Goal: Task Accomplishment & Management: Complete application form

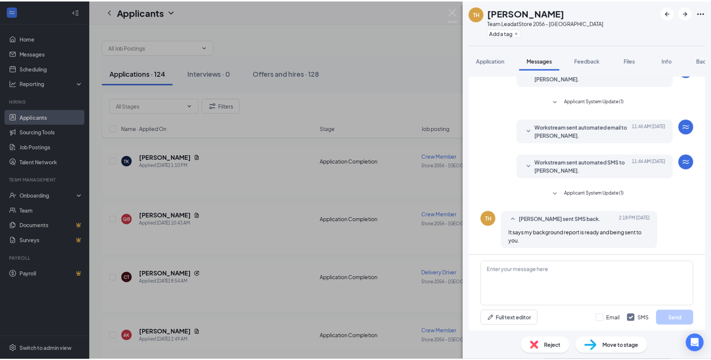
scroll to position [134, 0]
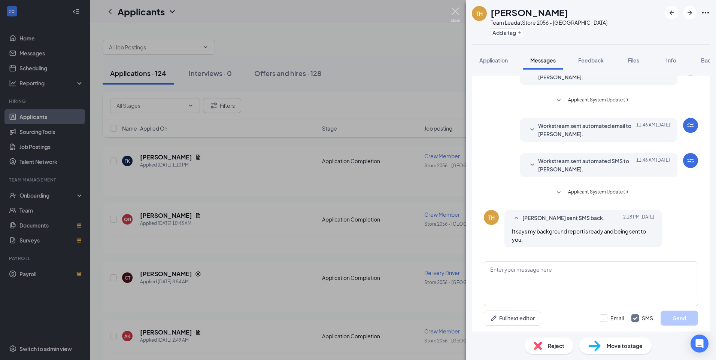
click at [458, 8] on img at bounding box center [455, 14] width 9 height 15
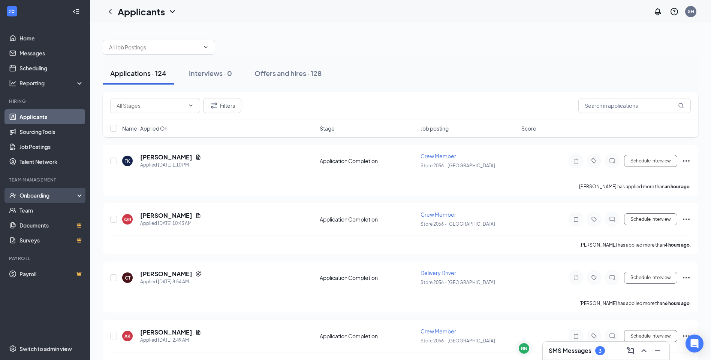
click at [42, 194] on div "Onboarding" at bounding box center [48, 195] width 58 height 7
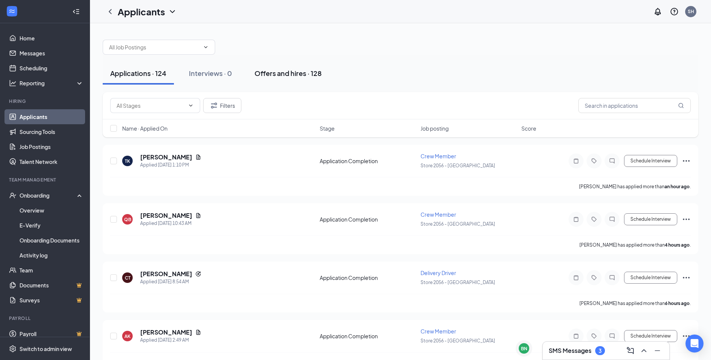
click at [273, 75] on div "Offers and hires · 128" at bounding box center [287, 73] width 67 height 9
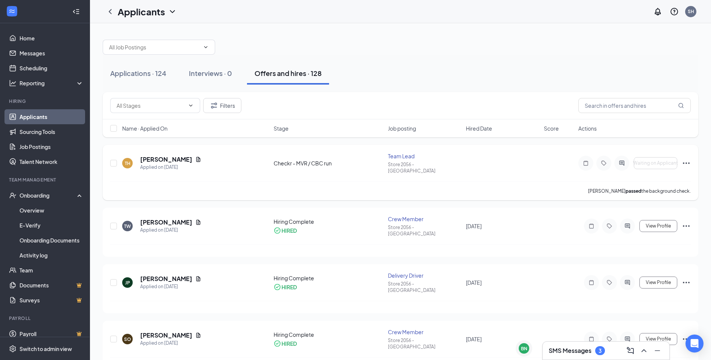
click at [685, 159] on icon "Ellipses" at bounding box center [685, 163] width 9 height 9
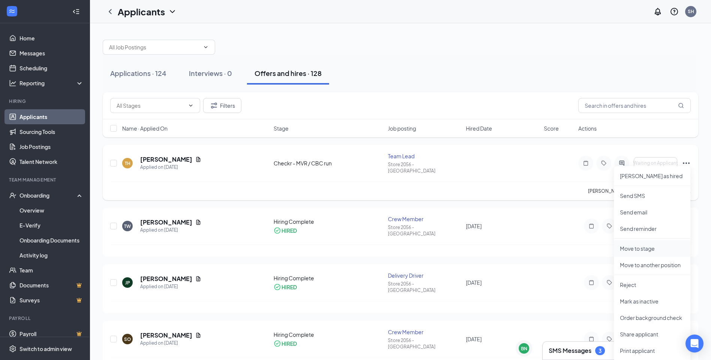
click at [661, 245] on p "Move to stage" at bounding box center [652, 248] width 64 height 7
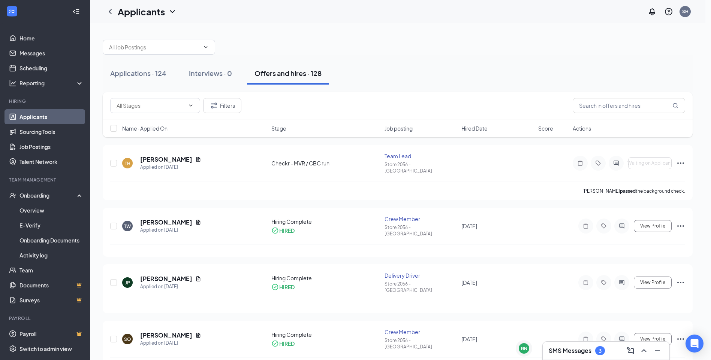
type input "Hiring Complete (final stage)"
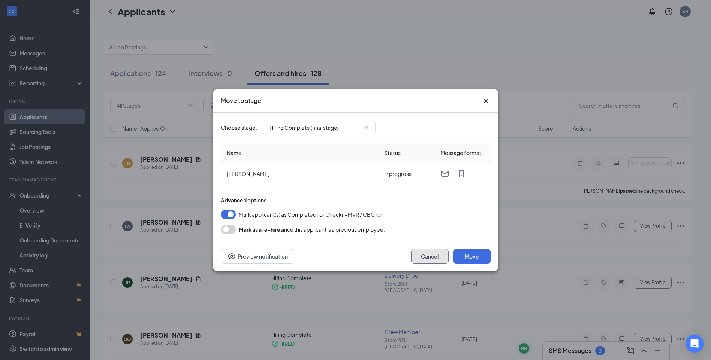
click at [428, 258] on button "Cancel" at bounding box center [429, 256] width 37 height 15
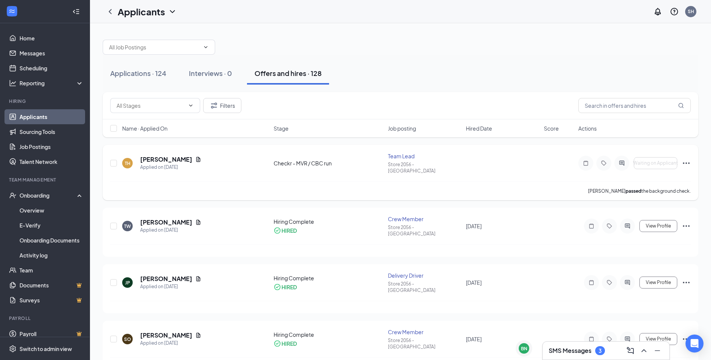
click at [688, 159] on icon "Ellipses" at bounding box center [685, 163] width 9 height 9
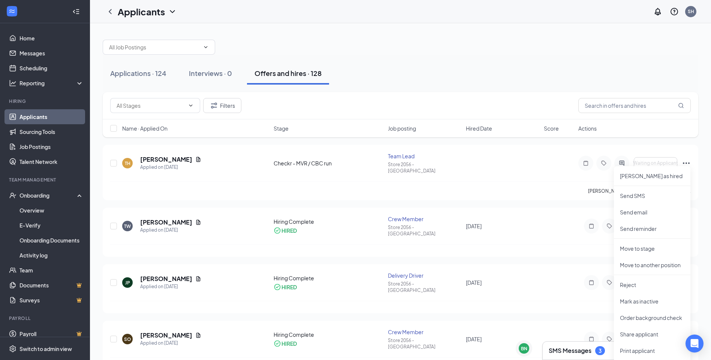
click at [583, 53] on div at bounding box center [400, 43] width 595 height 22
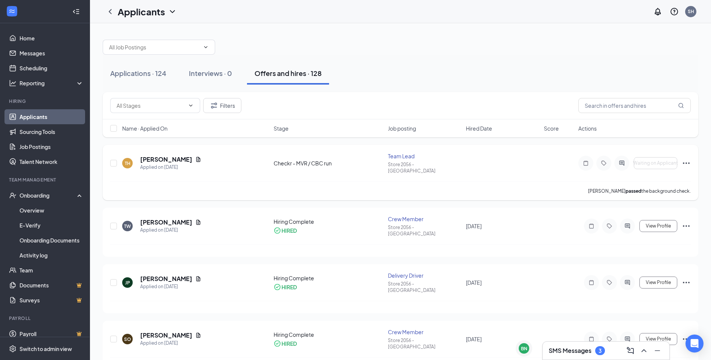
click at [682, 161] on icon "Ellipses" at bounding box center [685, 163] width 9 height 9
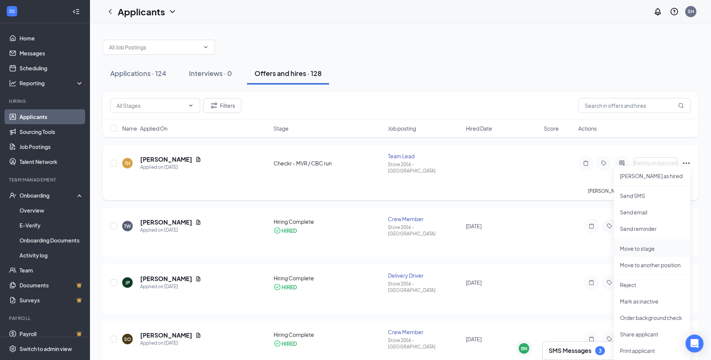
click at [664, 248] on p "Move to stage" at bounding box center [652, 248] width 64 height 7
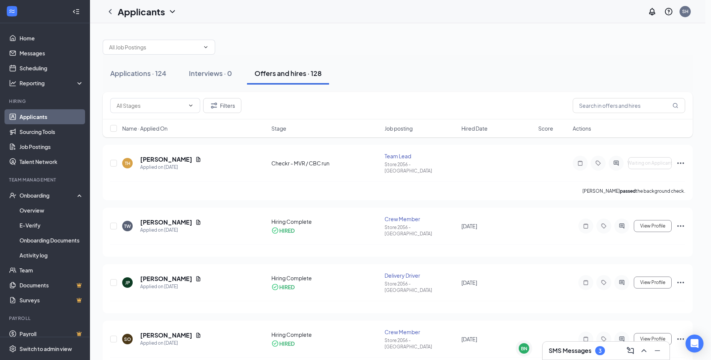
type input "Hiring Complete (final stage)"
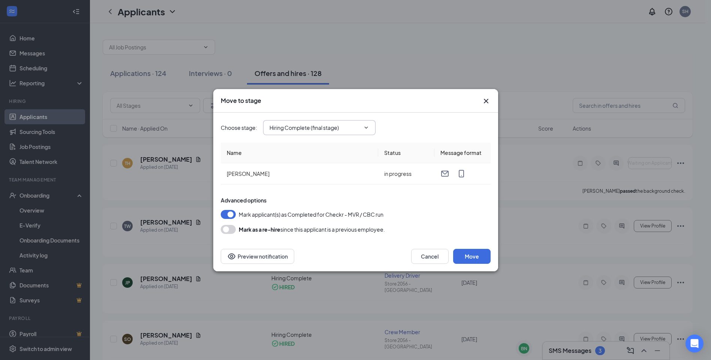
click at [310, 128] on input "Hiring Complete (final stage)" at bounding box center [314, 128] width 91 height 8
click at [317, 210] on div "Checkr - MVR / CBC run (current stage)" at bounding box center [323, 211] width 95 height 8
click at [405, 123] on div "Choose stage : Hiring Complete (final stage) Application Application Completion…" at bounding box center [356, 127] width 270 height 15
click at [487, 100] on icon "Cross" at bounding box center [485, 101] width 4 height 4
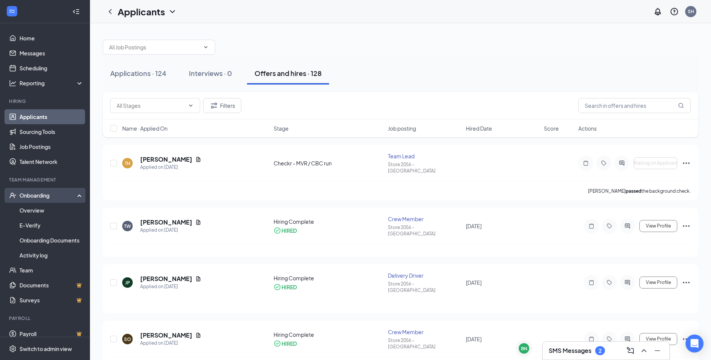
click at [43, 194] on div "Onboarding" at bounding box center [48, 195] width 58 height 7
click at [47, 197] on div "Onboarding" at bounding box center [48, 195] width 58 height 7
click at [44, 206] on link "Overview" at bounding box center [51, 210] width 64 height 15
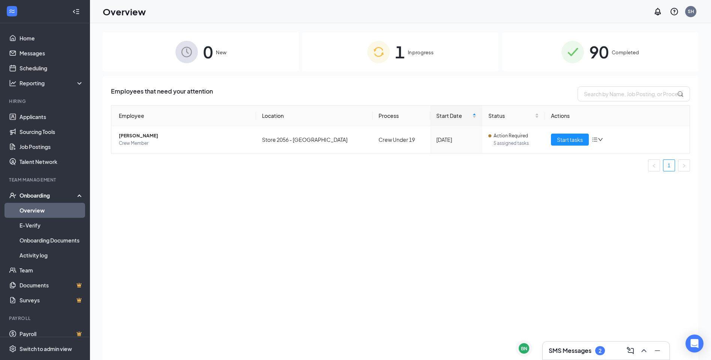
click at [451, 43] on div "1 In progress" at bounding box center [400, 51] width 196 height 39
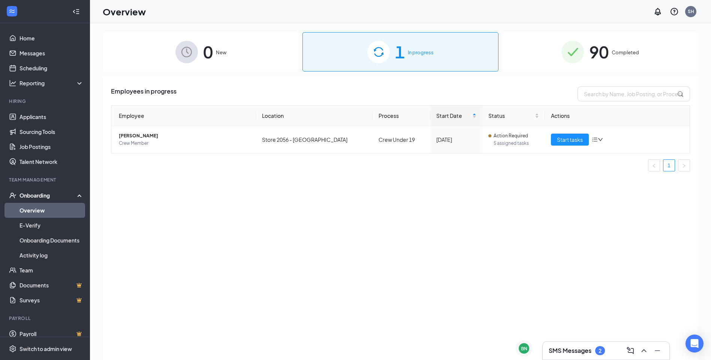
click at [589, 48] on span "90" at bounding box center [598, 52] width 19 height 26
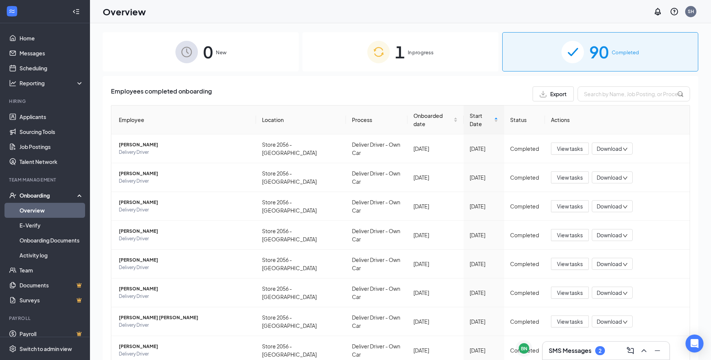
click at [43, 192] on div "Onboarding" at bounding box center [48, 195] width 58 height 7
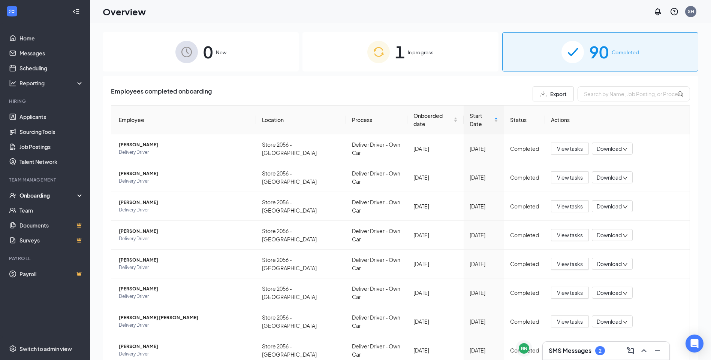
click at [584, 346] on div "SMS Messages 2" at bounding box center [605, 351] width 115 height 12
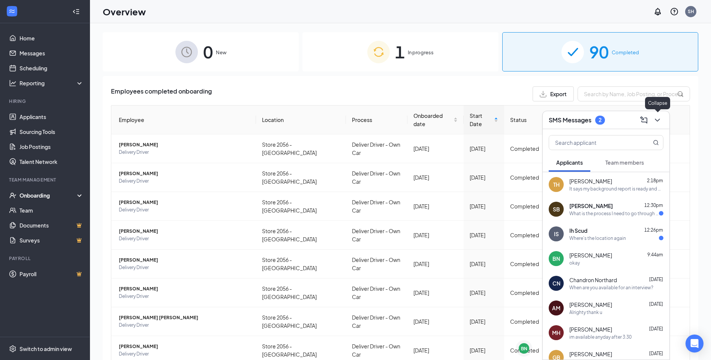
click at [661, 119] on icon "ChevronDown" at bounding box center [656, 120] width 9 height 9
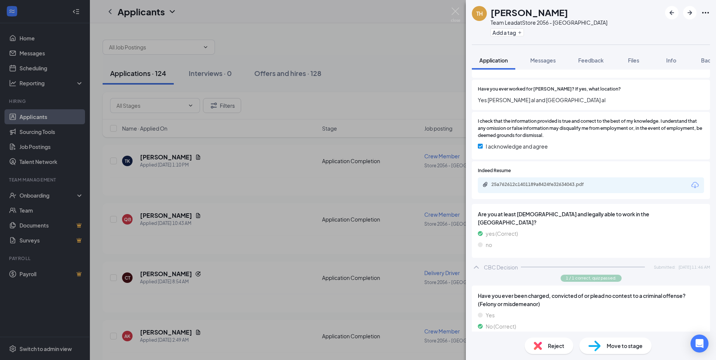
scroll to position [405, 0]
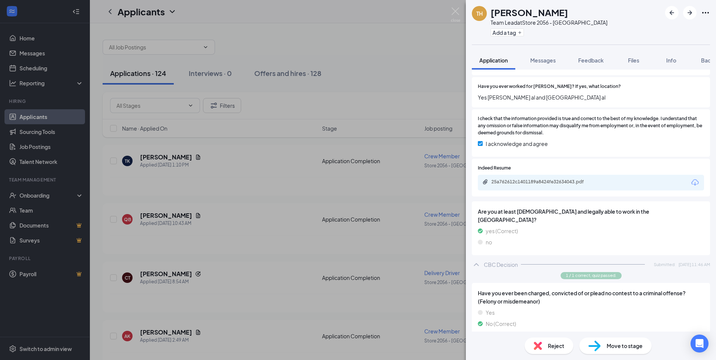
click at [626, 344] on span "Move to stage" at bounding box center [625, 346] width 36 height 8
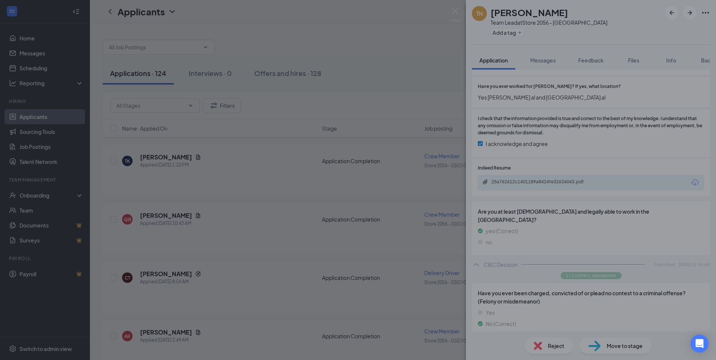
scroll to position [399, 0]
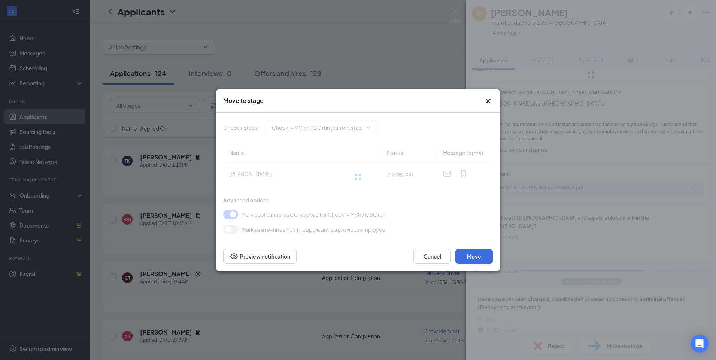
type input "Hiring Complete (final stage)"
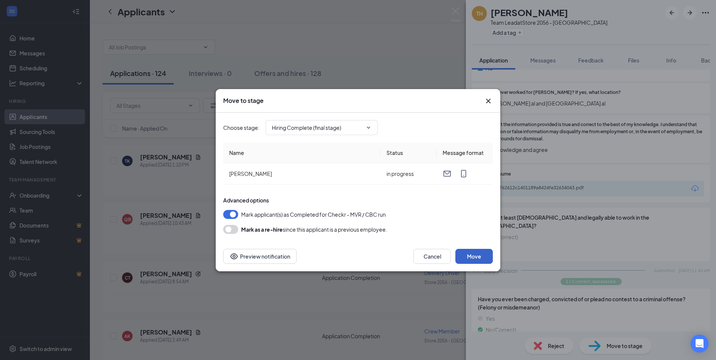
click at [480, 257] on button "Move" at bounding box center [473, 256] width 37 height 15
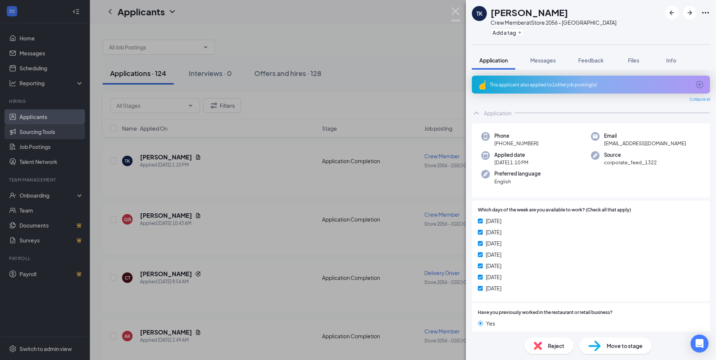
drag, startPoint x: 455, startPoint y: 14, endPoint x: 72, endPoint y: 134, distance: 402.2
click at [456, 14] on img at bounding box center [455, 14] width 9 height 15
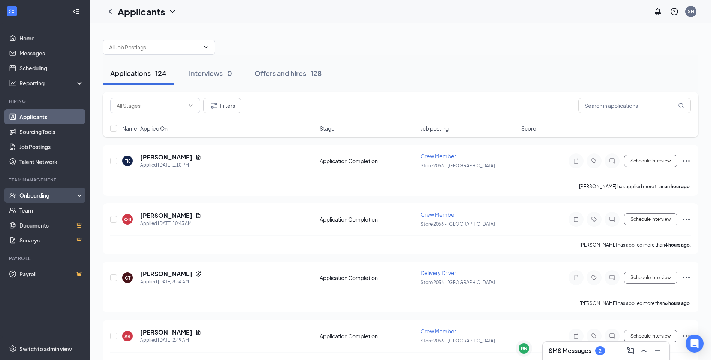
click at [52, 194] on div "Onboarding" at bounding box center [48, 195] width 58 height 7
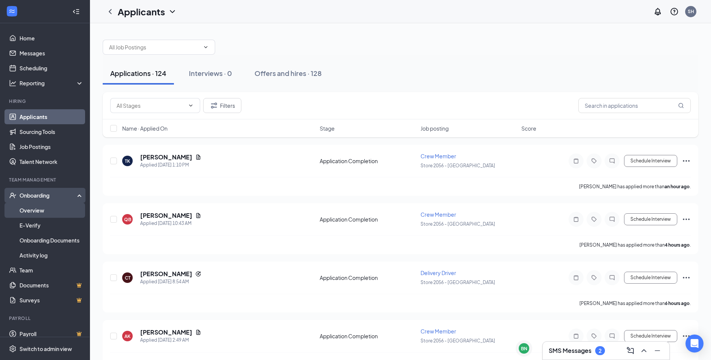
click at [49, 210] on link "Overview" at bounding box center [51, 210] width 64 height 15
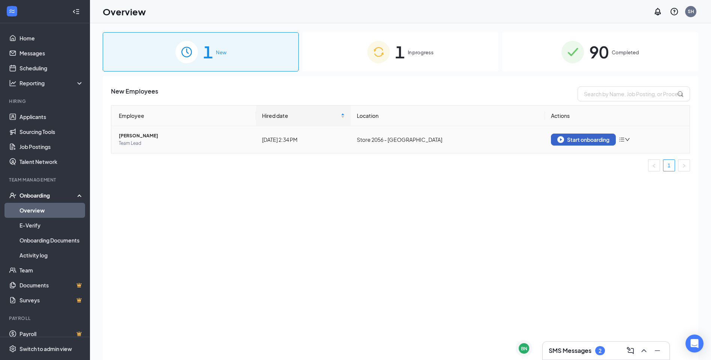
click at [591, 137] on div "Start onboarding" at bounding box center [583, 139] width 52 height 7
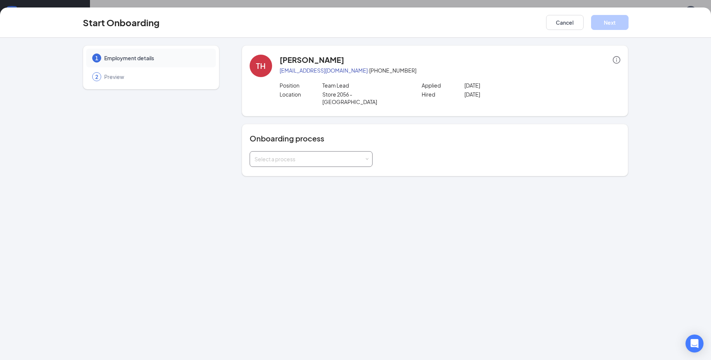
click at [338, 155] on div "Select a process" at bounding box center [309, 158] width 110 height 7
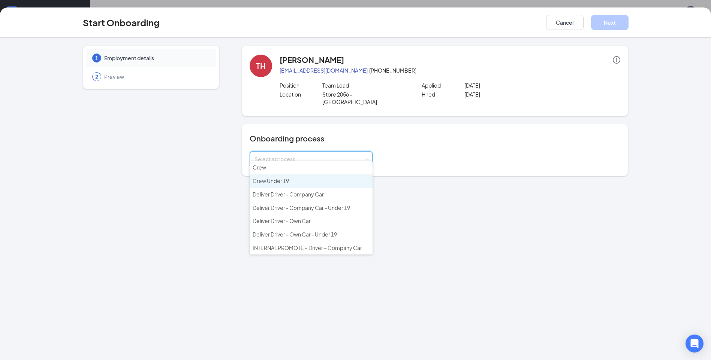
click at [305, 179] on li "Crew Under 19" at bounding box center [310, 181] width 123 height 13
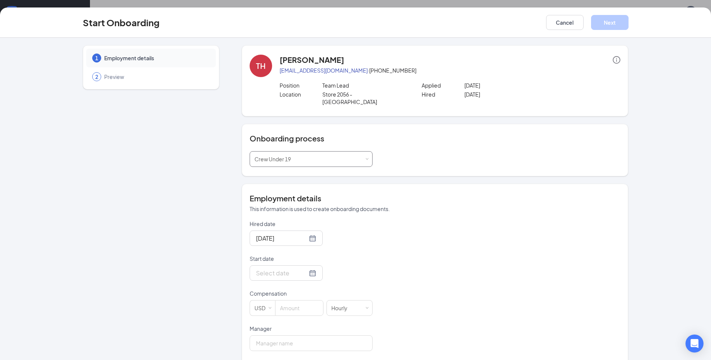
click at [313, 152] on div "Select a process Crew Under 19" at bounding box center [310, 159] width 113 height 15
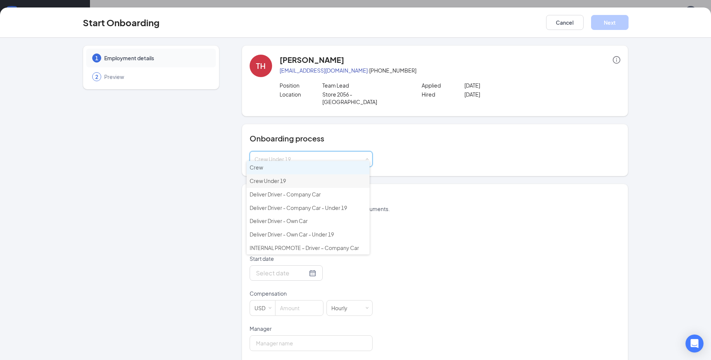
click at [289, 167] on li "Crew" at bounding box center [307, 167] width 123 height 13
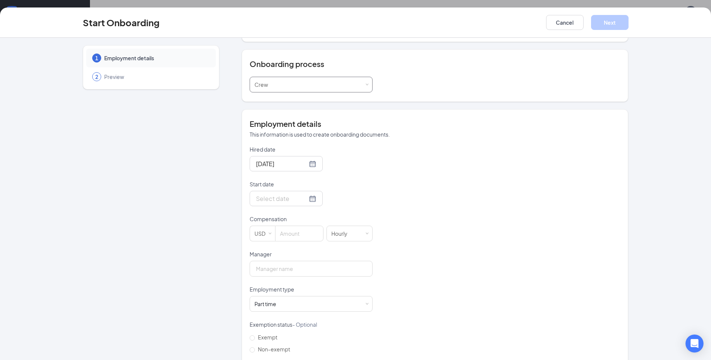
scroll to position [75, 0]
click at [278, 194] on input "Start date" at bounding box center [281, 198] width 51 height 9
type input "[DATE]"
click at [285, 261] on div "16" at bounding box center [287, 265] width 9 height 9
click at [288, 226] on input at bounding box center [299, 233] width 48 height 15
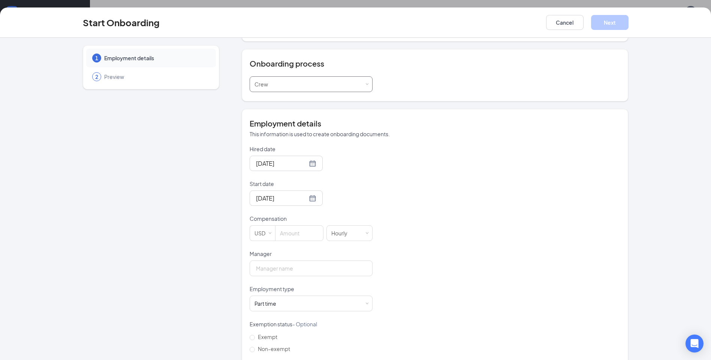
click at [314, 79] on div "Select a process Crew" at bounding box center [310, 84] width 113 height 15
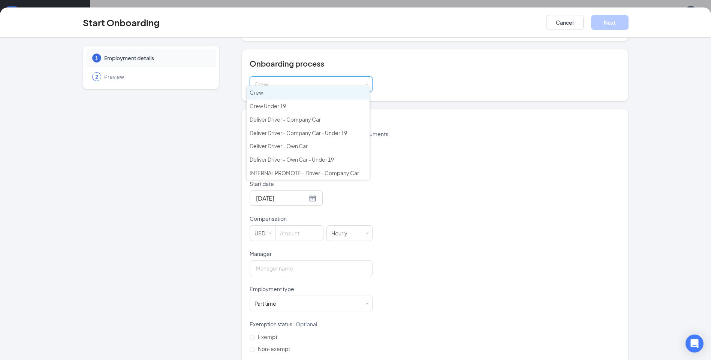
click at [482, 79] on div "Select a process Crew" at bounding box center [434, 84] width 370 height 16
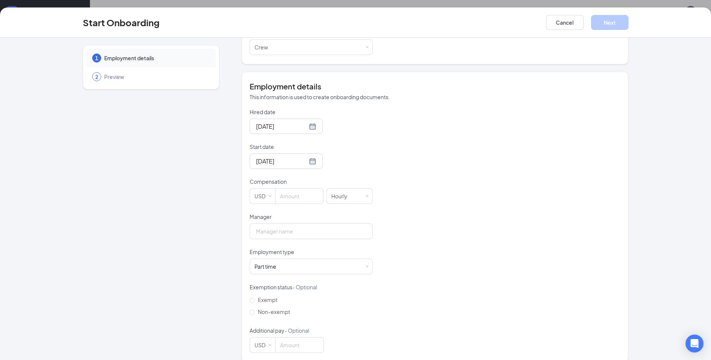
scroll to position [114, 0]
click at [556, 22] on button "Cancel" at bounding box center [564, 22] width 37 height 15
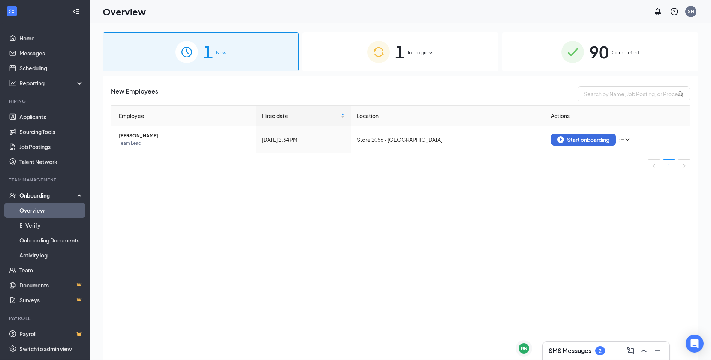
scroll to position [0, 0]
click at [583, 355] on div "SMS Messages 2" at bounding box center [605, 351] width 115 height 12
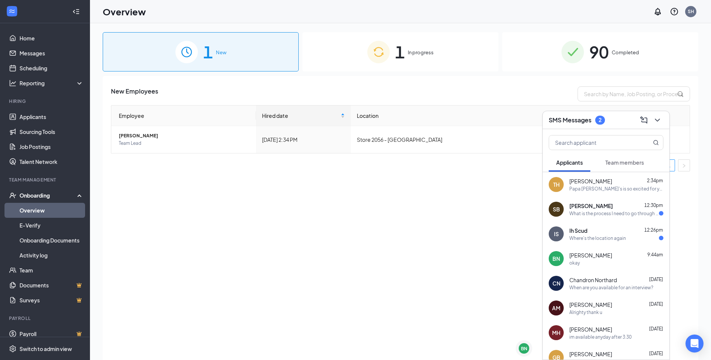
click at [602, 180] on span "[PERSON_NAME]" at bounding box center [590, 181] width 43 height 7
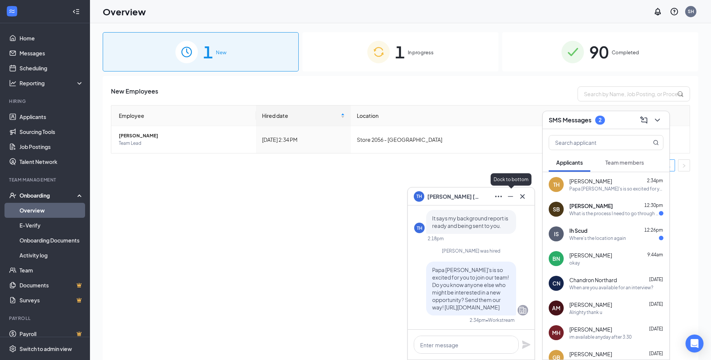
click at [509, 195] on icon "Minimize" at bounding box center [510, 196] width 9 height 9
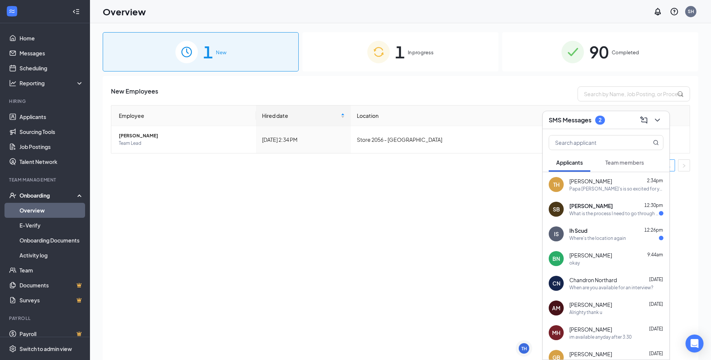
click at [586, 188] on div "Papa [PERSON_NAME]'s is so excited for you to join our team! Do you know anyone…" at bounding box center [616, 189] width 94 height 6
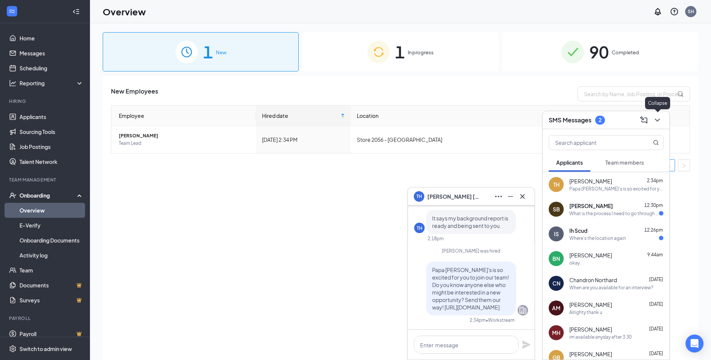
click at [662, 121] on button at bounding box center [657, 120] width 12 height 12
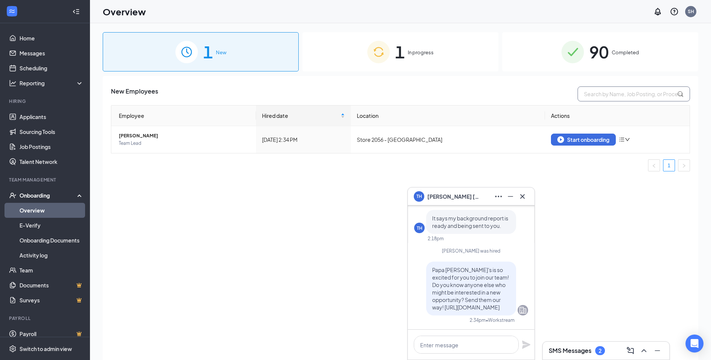
click at [639, 89] on input "text" at bounding box center [633, 94] width 112 height 15
type input "[PERSON_NAME]"
click at [512, 196] on icon "Minimize" at bounding box center [510, 196] width 5 height 1
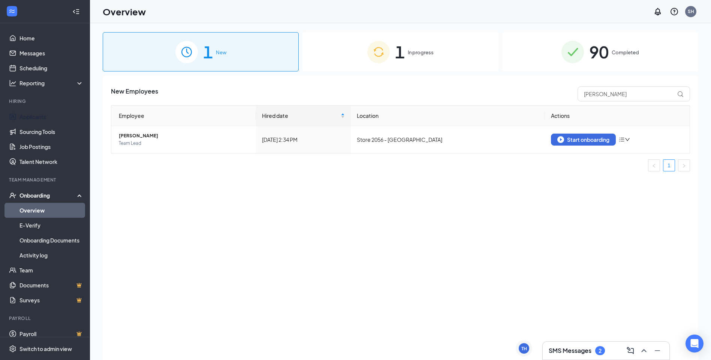
drag, startPoint x: 44, startPoint y: 118, endPoint x: 180, endPoint y: 120, distance: 135.6
click at [44, 118] on link "Applicants" at bounding box center [51, 116] width 64 height 15
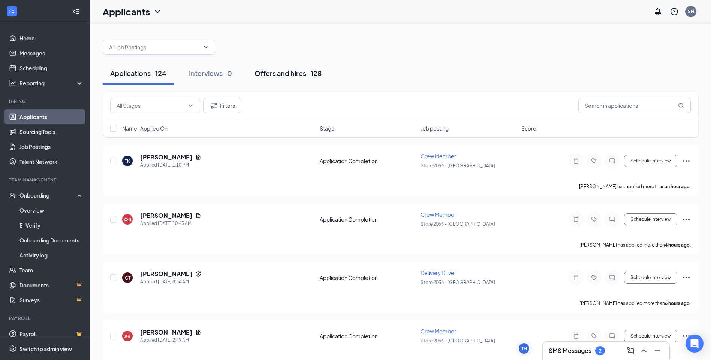
click at [284, 69] on div "Offers and hires · 128" at bounding box center [287, 73] width 67 height 9
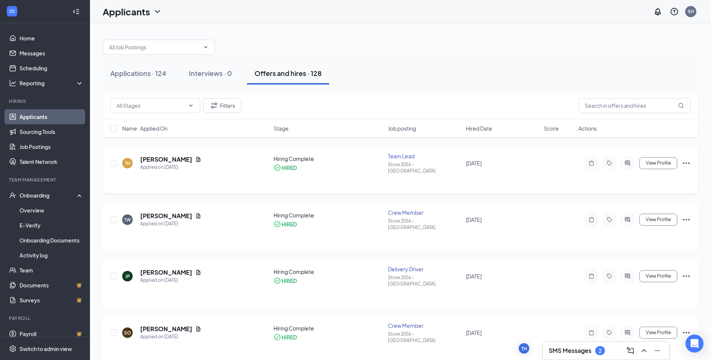
click at [686, 163] on icon "Ellipses" at bounding box center [685, 163] width 7 height 1
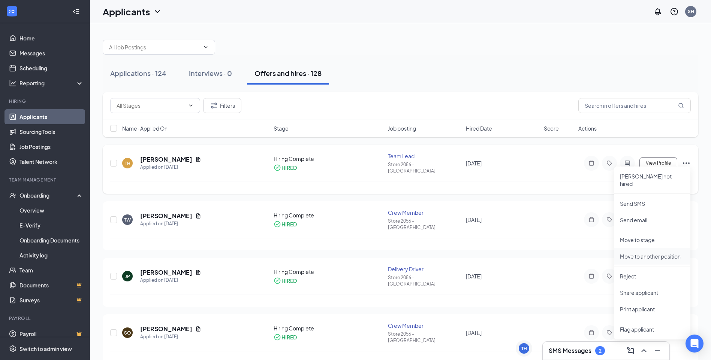
click at [651, 253] on p "Move to another position" at bounding box center [652, 256] width 64 height 7
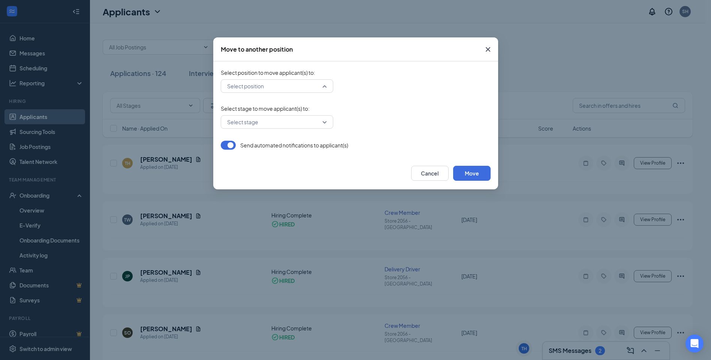
click at [283, 85] on input "search" at bounding box center [274, 86] width 98 height 13
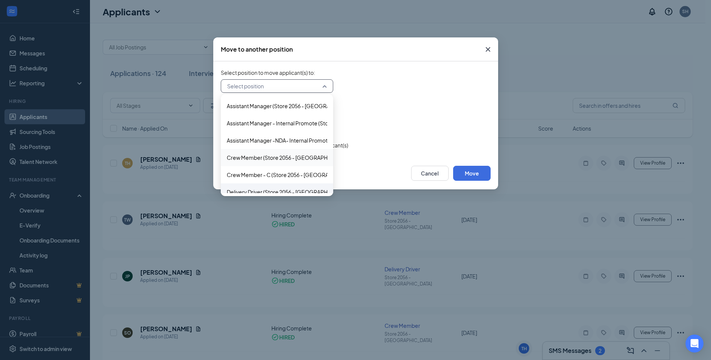
scroll to position [37, 0]
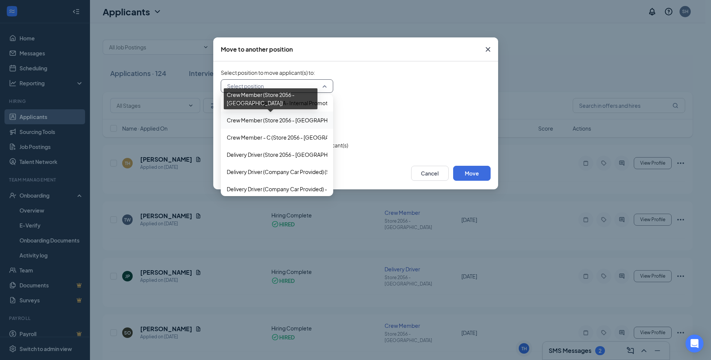
click at [280, 119] on span "Crew Member (Store 2056 - [GEOGRAPHIC_DATA])" at bounding box center [289, 120] width 125 height 8
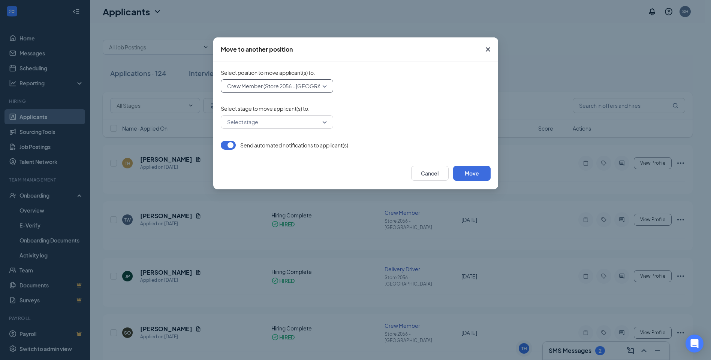
click at [312, 120] on input "search" at bounding box center [274, 122] width 98 height 13
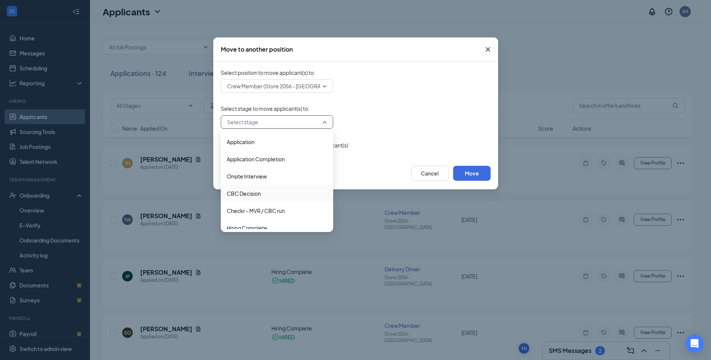
scroll to position [7, 0]
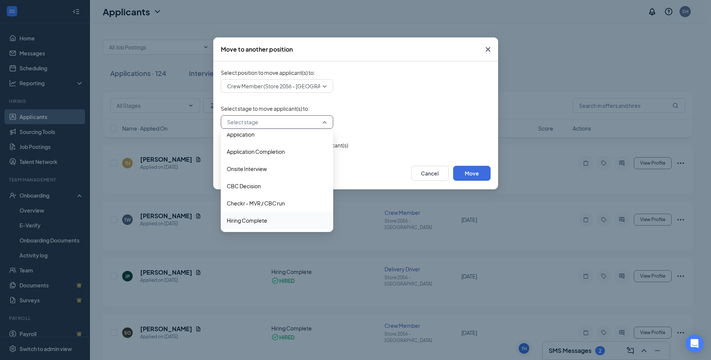
click at [258, 221] on span "Hiring Complete" at bounding box center [247, 220] width 40 height 8
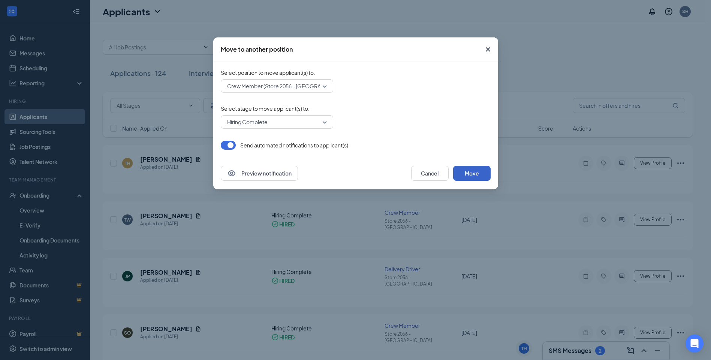
click at [472, 175] on button "Move" at bounding box center [471, 173] width 37 height 15
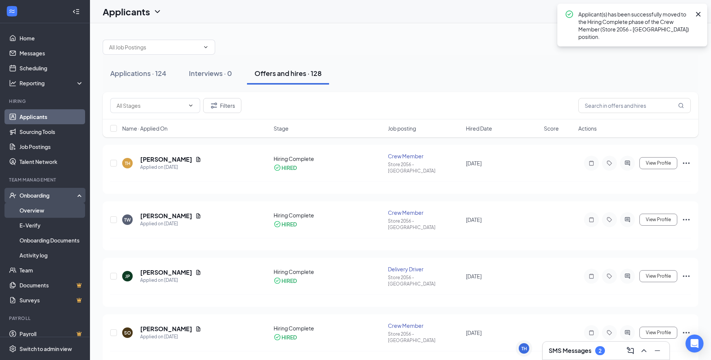
click at [36, 213] on link "Overview" at bounding box center [51, 210] width 64 height 15
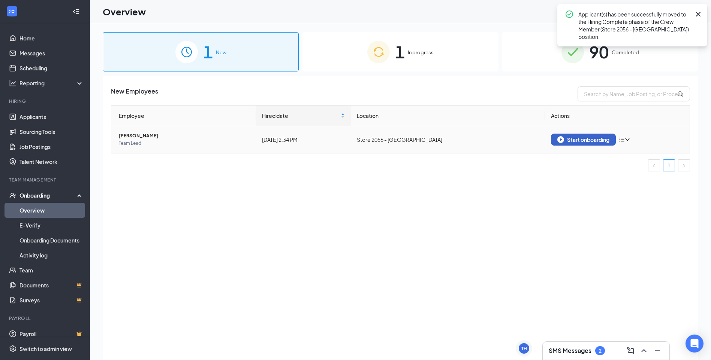
click at [582, 143] on div "Start onboarding" at bounding box center [583, 139] width 52 height 7
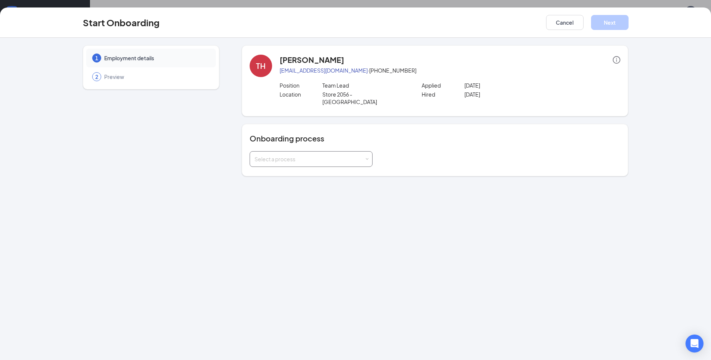
click at [335, 155] on div "Select a process" at bounding box center [309, 158] width 110 height 7
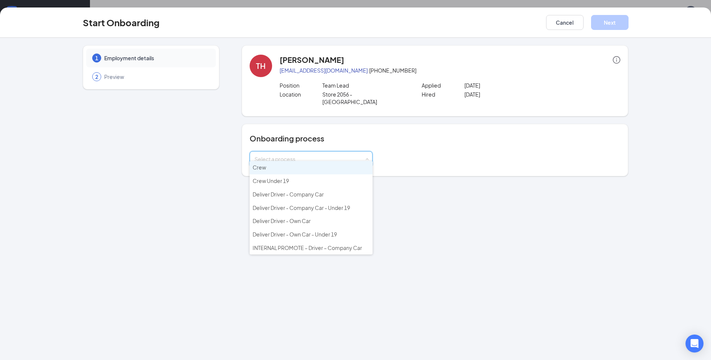
click at [302, 165] on li "Crew" at bounding box center [310, 167] width 123 height 13
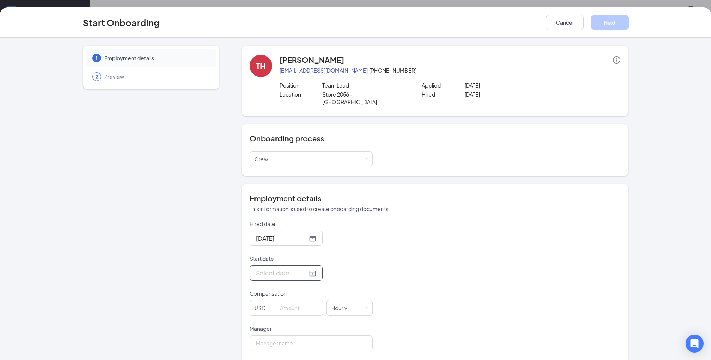
click at [272, 269] on input "Start date" at bounding box center [281, 273] width 51 height 9
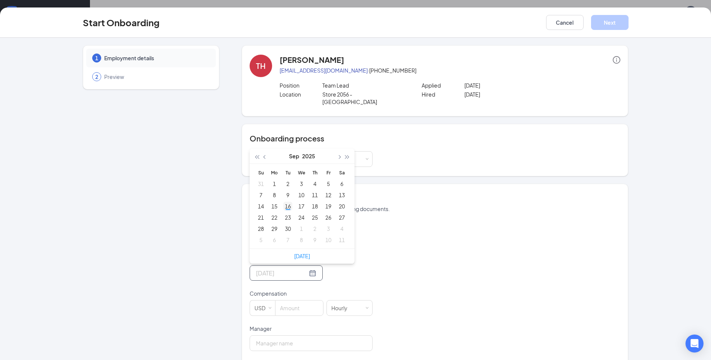
type input "[DATE]"
click at [284, 202] on div "16" at bounding box center [287, 206] width 9 height 9
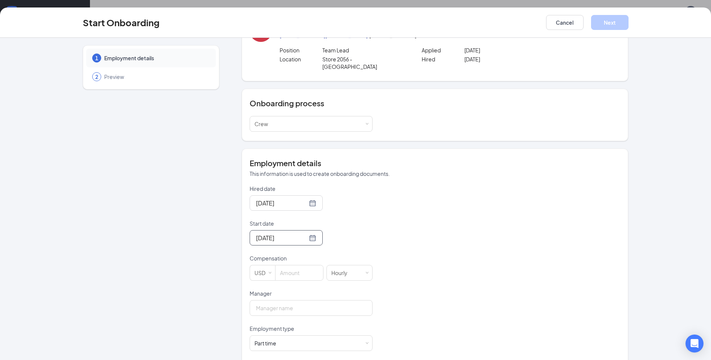
scroll to position [112, 0]
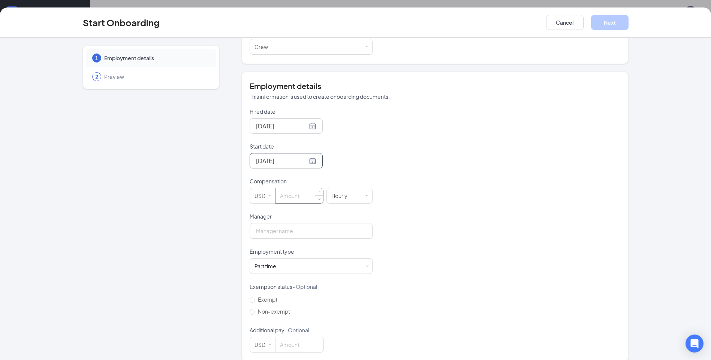
click at [289, 188] on input at bounding box center [299, 195] width 48 height 15
type input "8.25"
click at [296, 223] on input "Manager" at bounding box center [310, 231] width 123 height 16
type input "[PERSON_NAME]"
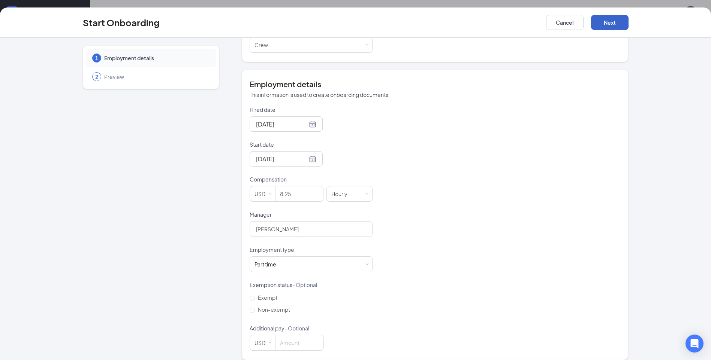
click at [603, 19] on button "Next" at bounding box center [609, 22] width 37 height 15
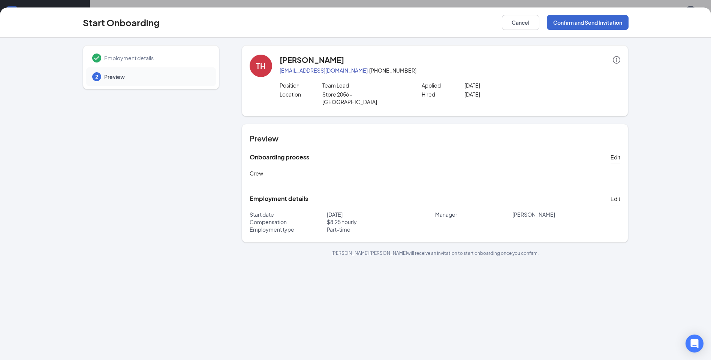
scroll to position [0, 0]
click at [578, 22] on button "Confirm and Send Invitation" at bounding box center [587, 22] width 82 height 15
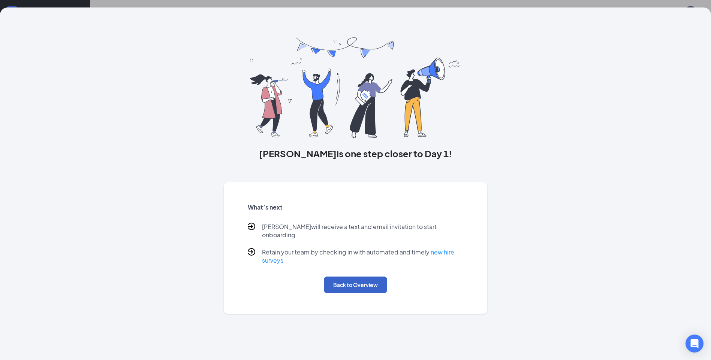
click at [370, 277] on button "Back to Overview" at bounding box center [355, 285] width 63 height 16
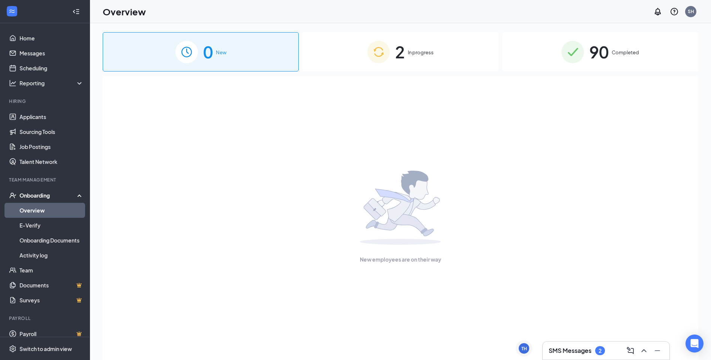
click at [413, 58] on div "2 In progress" at bounding box center [400, 51] width 196 height 39
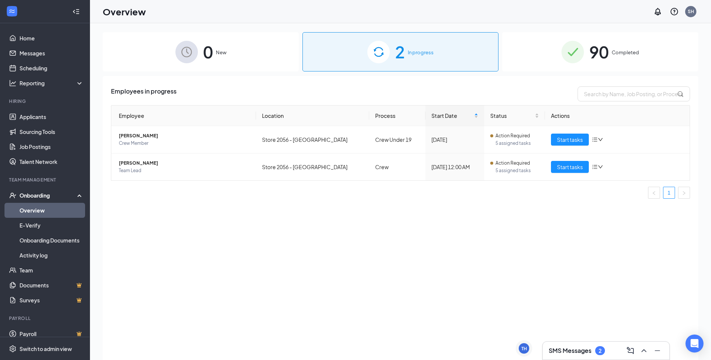
click at [576, 347] on div "SMS Messages 2" at bounding box center [576, 350] width 56 height 9
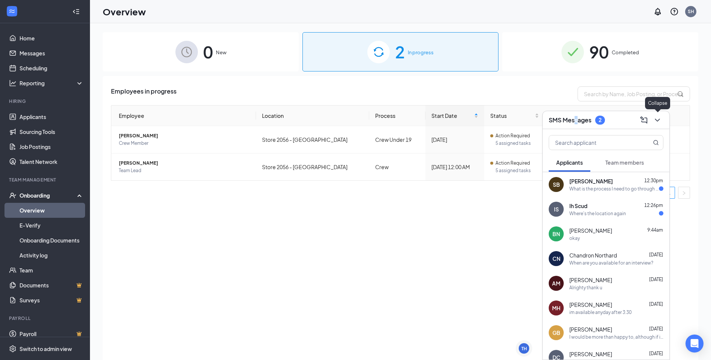
click at [658, 119] on icon "ChevronDown" at bounding box center [656, 120] width 9 height 9
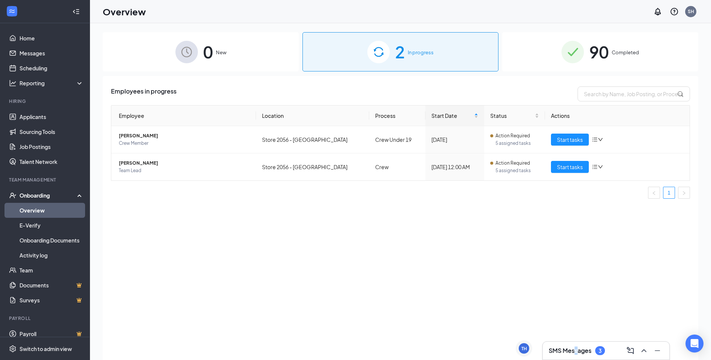
click at [574, 353] on h3 "SMS Messages" at bounding box center [569, 351] width 43 height 8
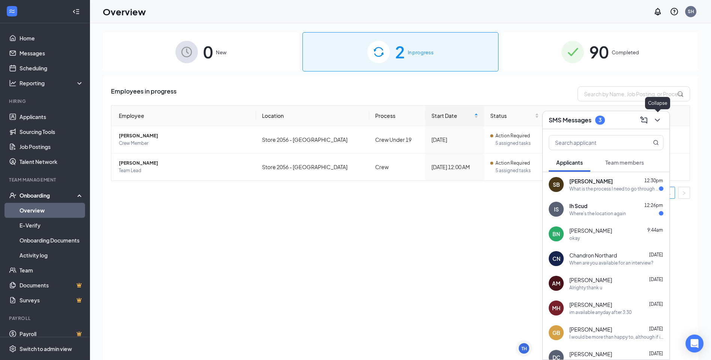
click at [657, 118] on icon "ChevronDown" at bounding box center [656, 120] width 9 height 9
